Goal: Navigation & Orientation: Find specific page/section

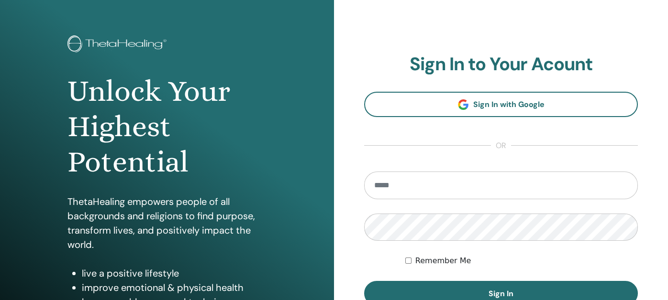
scroll to position [144, 0]
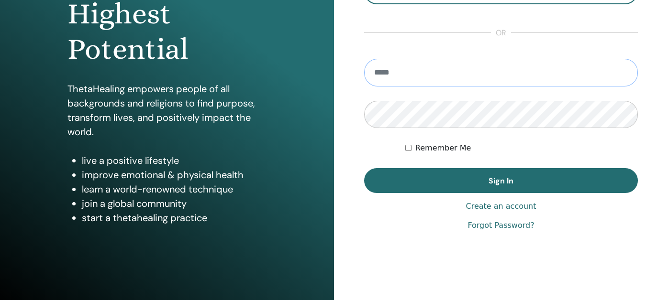
click at [393, 71] on input "email" at bounding box center [501, 73] width 274 height 28
type input "**********"
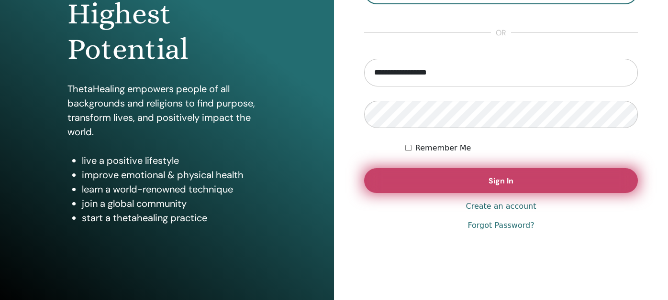
click at [488, 178] on span "Sign In" at bounding box center [500, 181] width 25 height 10
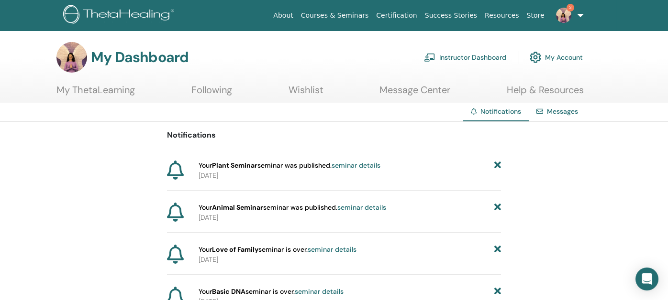
click at [452, 56] on link "Instructor Dashboard" at bounding box center [465, 57] width 82 height 21
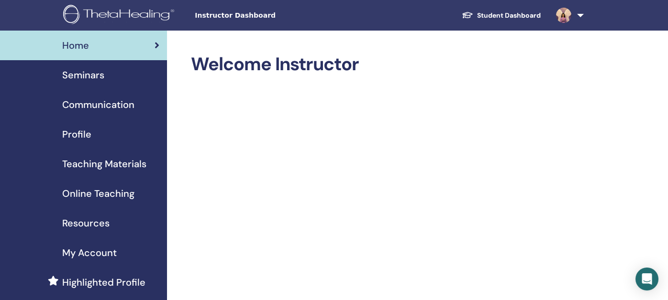
click at [122, 15] on img at bounding box center [120, 16] width 114 height 22
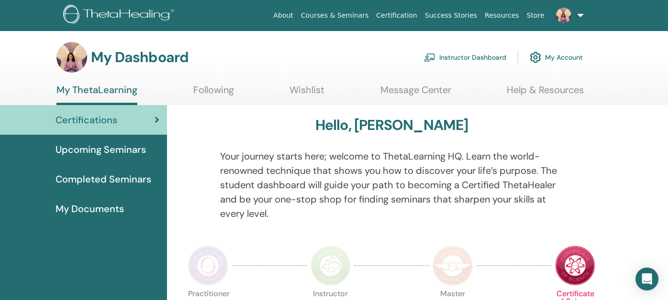
click at [218, 88] on link "Following" at bounding box center [213, 93] width 41 height 19
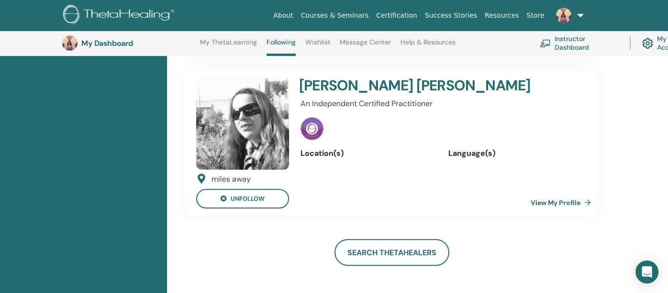
scroll to position [2560, 0]
